Goal: Participate in discussion: Engage in conversation with other users on a specific topic

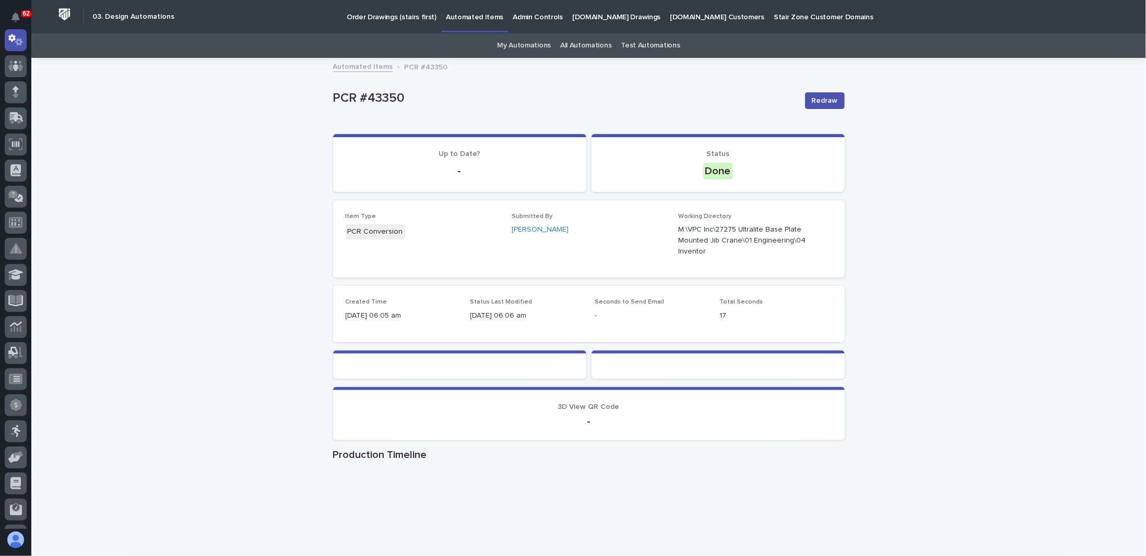
click at [228, 197] on div "Loading... Saving… Loading... Saving… PCR #43350 Redraw PCR #43350 Redraw Sorry…" at bounding box center [588, 367] width 1114 height 616
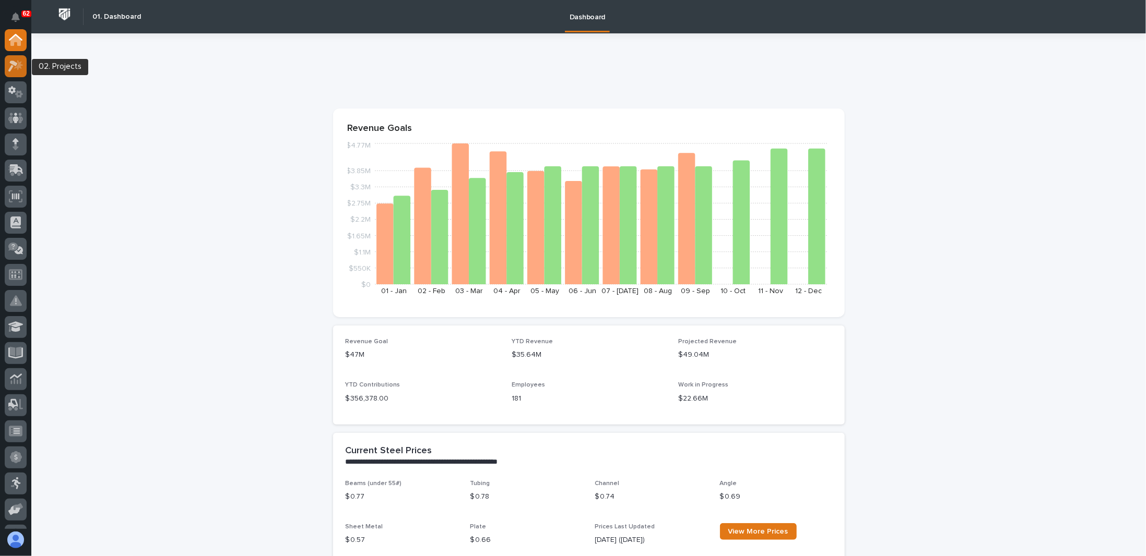
click at [16, 73] on div at bounding box center [16, 66] width 22 height 22
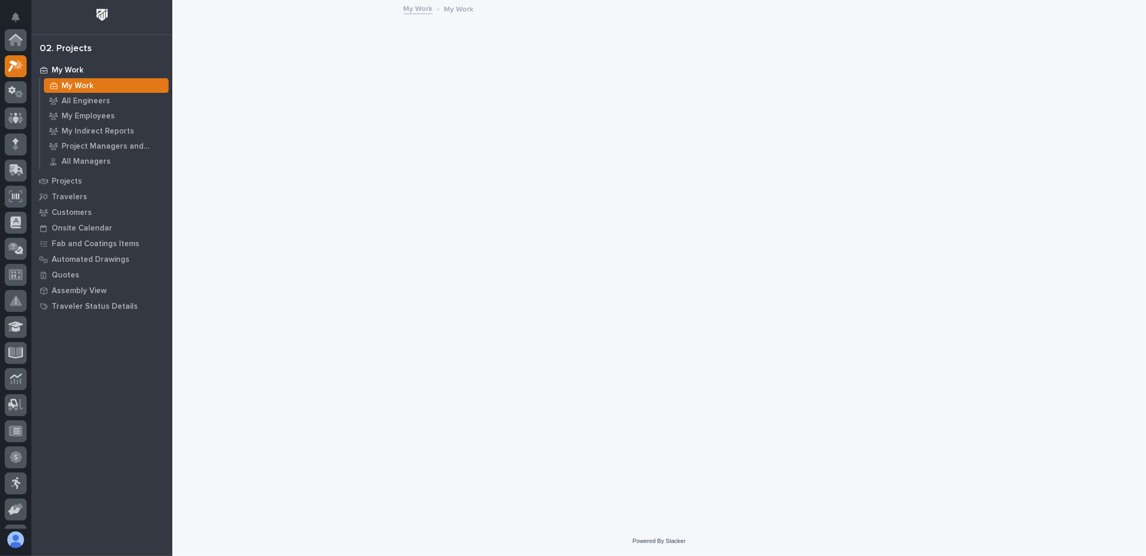
scroll to position [26, 0]
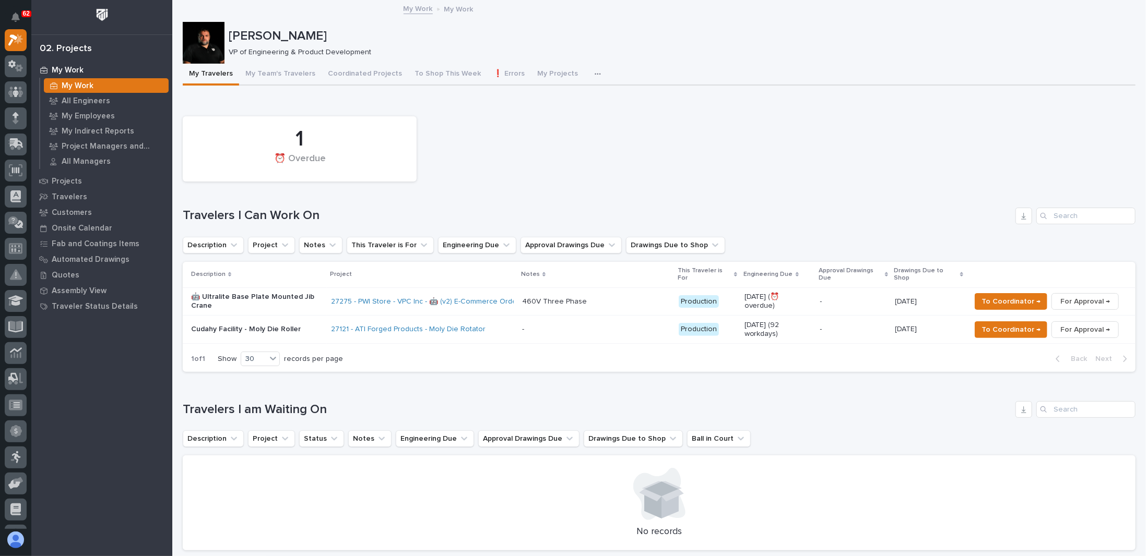
click at [307, 305] on p "🤖 Ultralite Base Plate Mounted Jib Crane" at bounding box center [257, 302] width 132 height 18
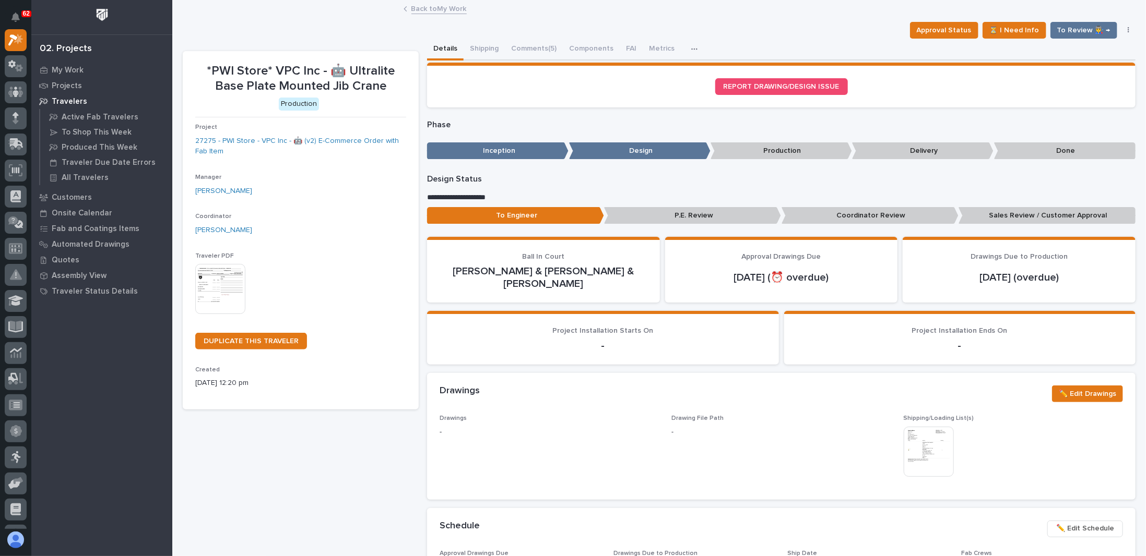
click at [868, 213] on p "Coordinator Review" at bounding box center [869, 215] width 177 height 17
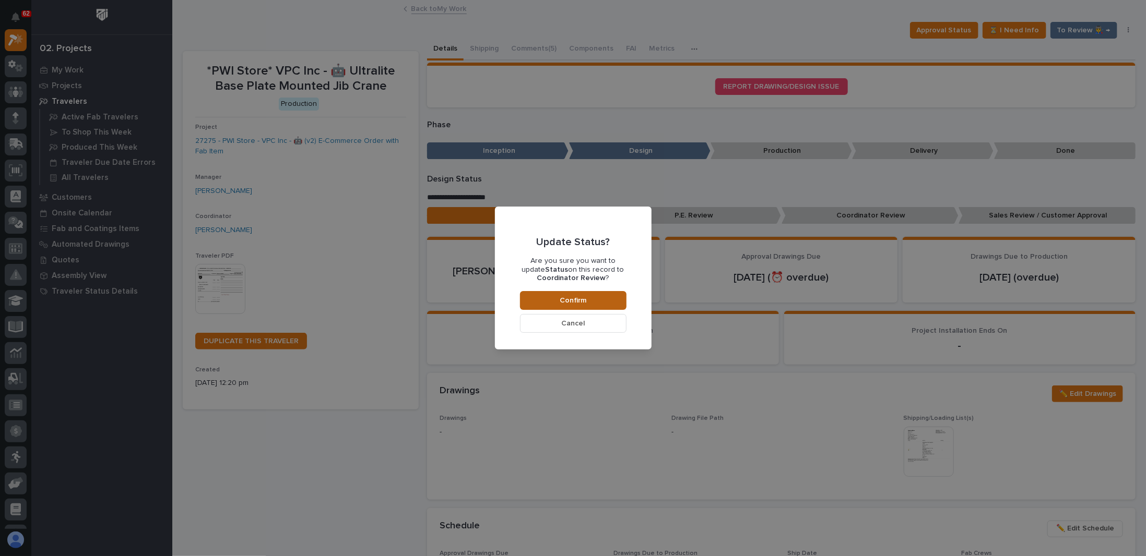
click at [591, 296] on button "Confirm" at bounding box center [573, 300] width 106 height 19
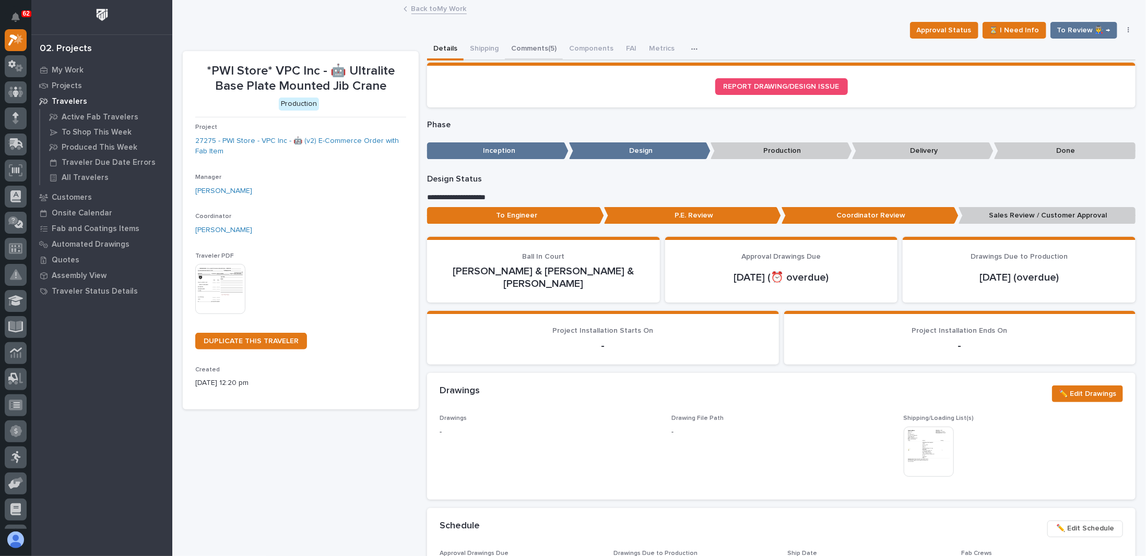
click at [525, 51] on button "Comments (5)" at bounding box center [534, 50] width 58 height 22
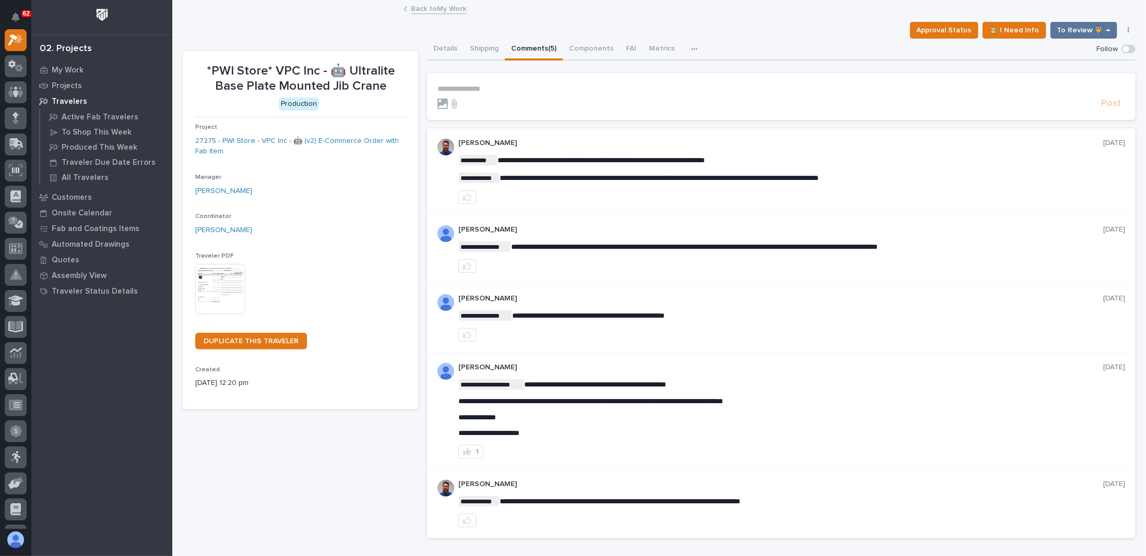
click at [506, 85] on p "**********" at bounding box center [780, 89] width 687 height 9
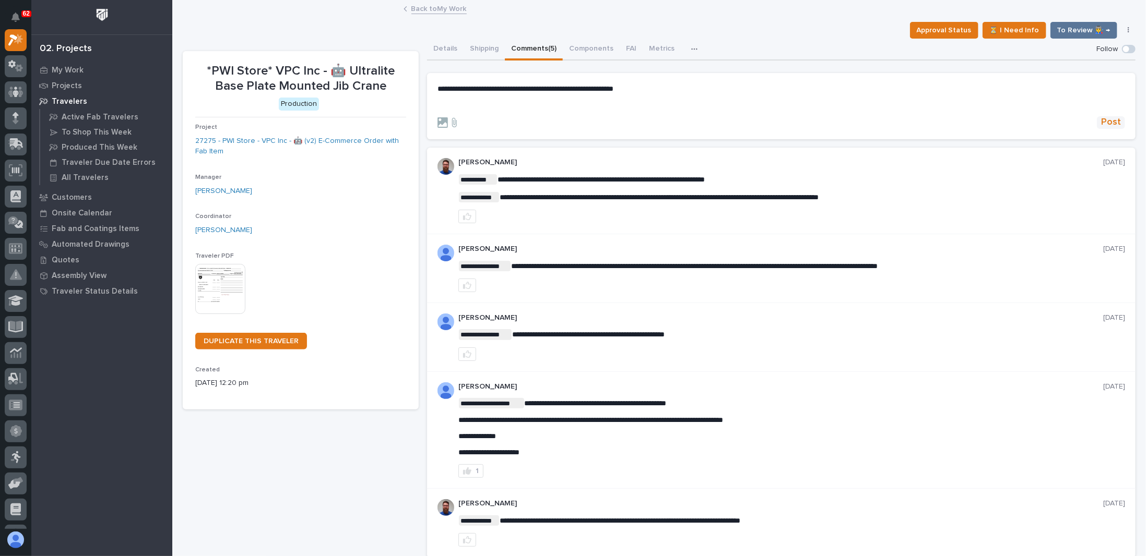
click at [1110, 122] on span "Post" at bounding box center [1111, 122] width 20 height 12
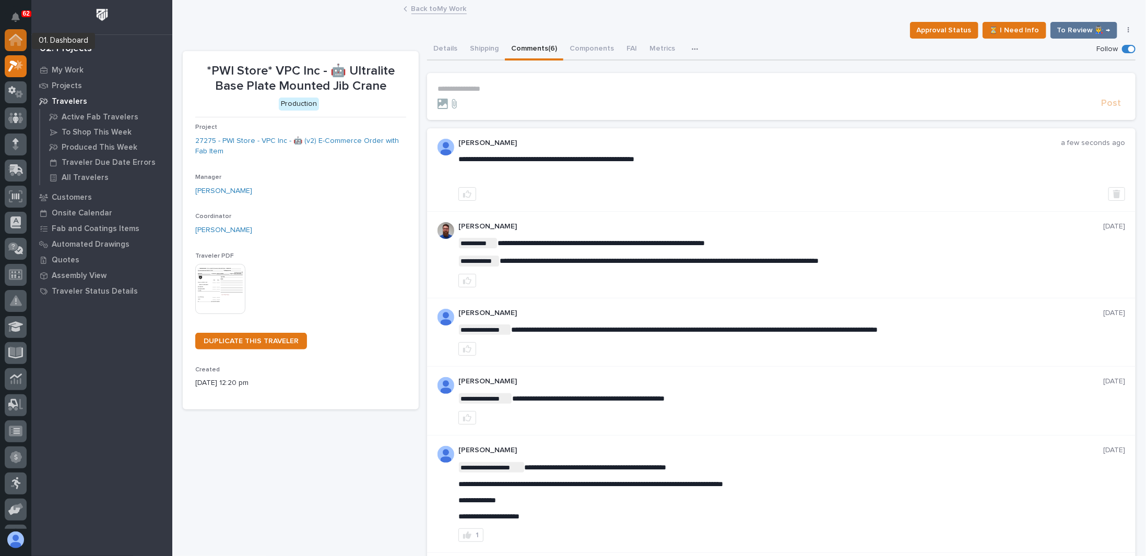
click at [19, 44] on icon at bounding box center [15, 40] width 10 height 10
